Goal: Find specific page/section: Find specific page/section

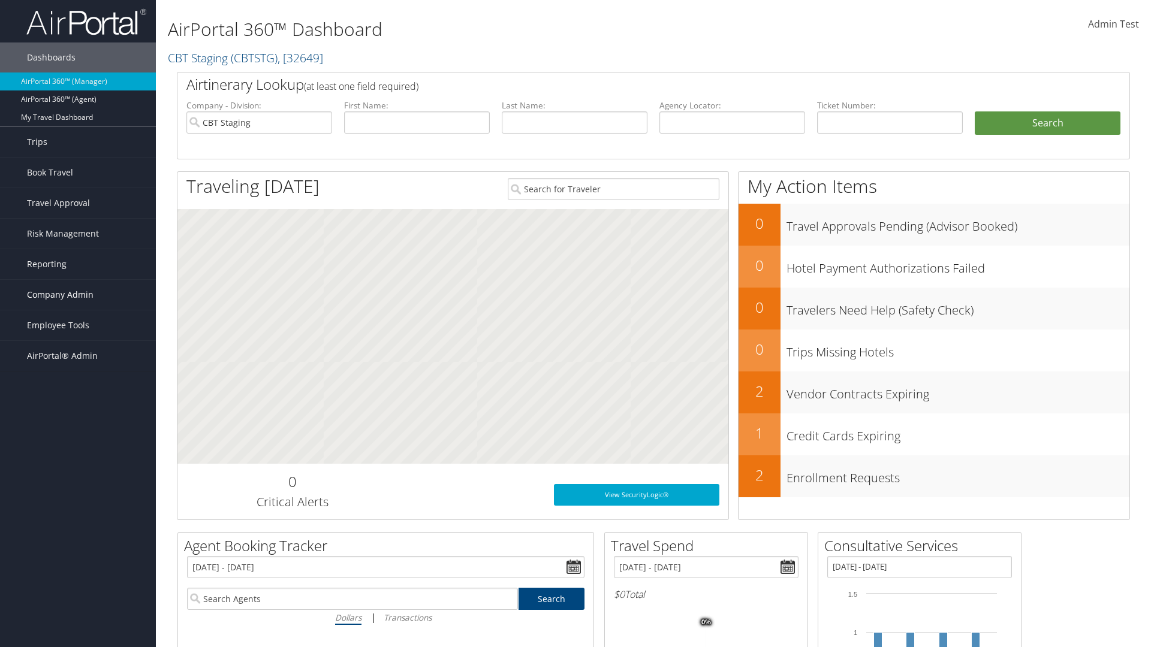
click at [78, 295] on span "Company Admin" at bounding box center [60, 295] width 67 height 30
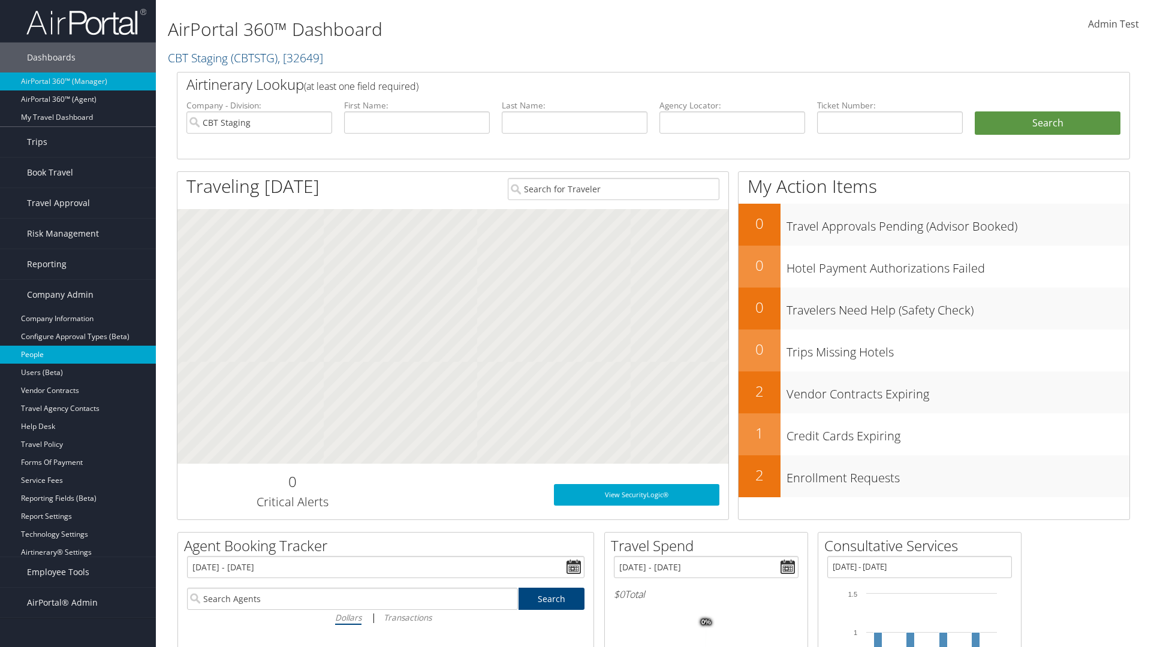
click at [78, 355] on link "People" at bounding box center [78, 355] width 156 height 18
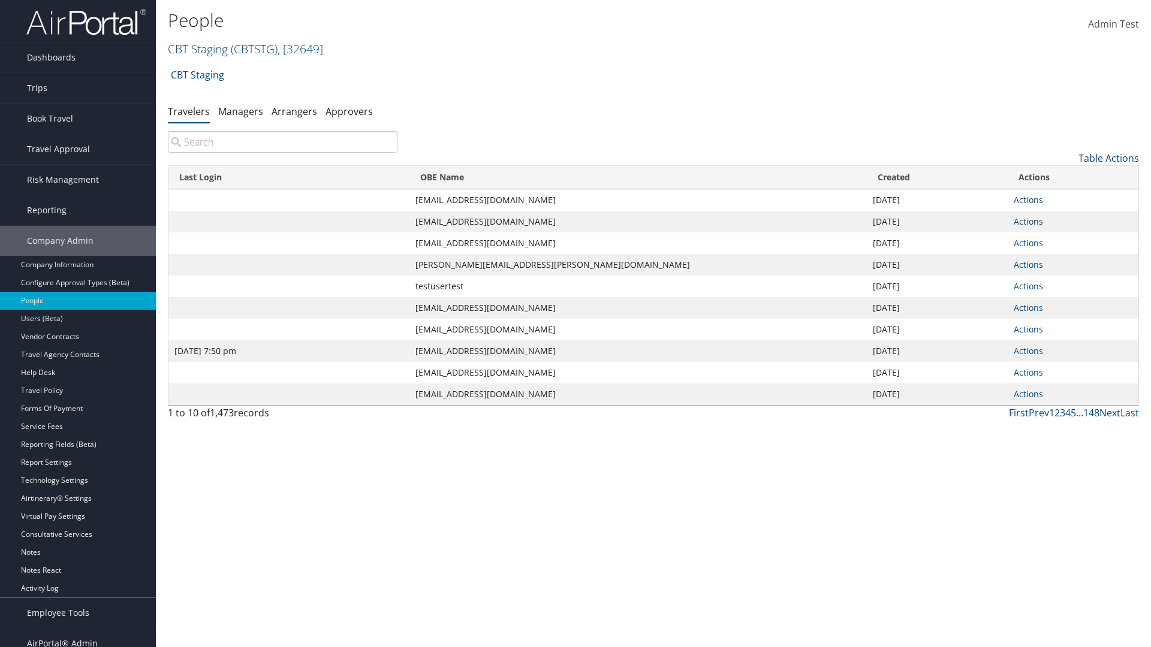
click at [282, 142] on input "search" at bounding box center [283, 142] width 230 height 22
type input "[DATE] 7:50 pm"
